Goal: Task Accomplishment & Management: Complete application form

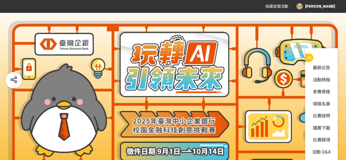
click at [328, 6] on div "[PERSON_NAME]" at bounding box center [316, 6] width 39 height 6
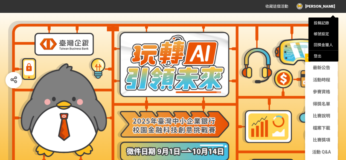
click at [321, 151] on div at bounding box center [173, 80] width 346 height 160
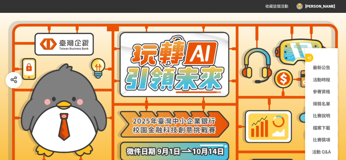
click at [321, 151] on link "活動 Q&A" at bounding box center [321, 152] width 33 height 7
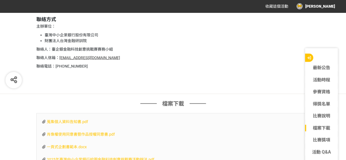
scroll to position [1491, 0]
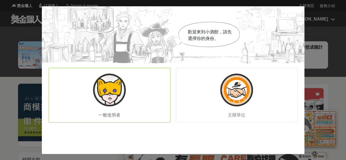
click at [132, 90] on div "一般使用者" at bounding box center [110, 95] width 122 height 55
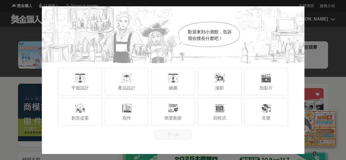
click at [338, 38] on div "歡迎來到小酒館，告訴我你擅長什麼吧！ 平面設計 產品設計 繪圖 攝影 拍影片 創意提案 寫作 商業創新 寫程式 音樂 下一步" at bounding box center [173, 80] width 346 height 160
click at [220, 114] on div "寫程式" at bounding box center [220, 111] width 44 height 27
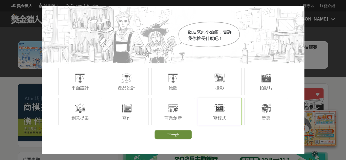
click at [181, 133] on button "下一步" at bounding box center [173, 134] width 37 height 9
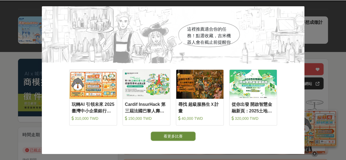
scroll to position [27, 0]
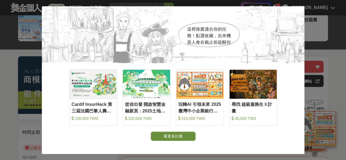
click at [180, 134] on button "看更多比賽" at bounding box center [173, 136] width 45 height 9
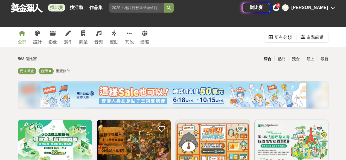
click at [324, 8] on div "[PERSON_NAME]" at bounding box center [310, 7] width 37 height 7
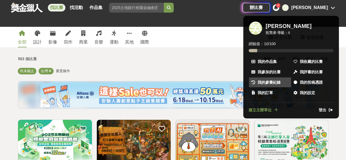
click at [270, 80] on span "我的參賽紀錄" at bounding box center [269, 83] width 23 height 6
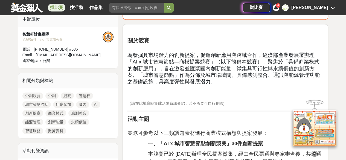
scroll to position [274, 0]
